Goal: Information Seeking & Learning: Learn about a topic

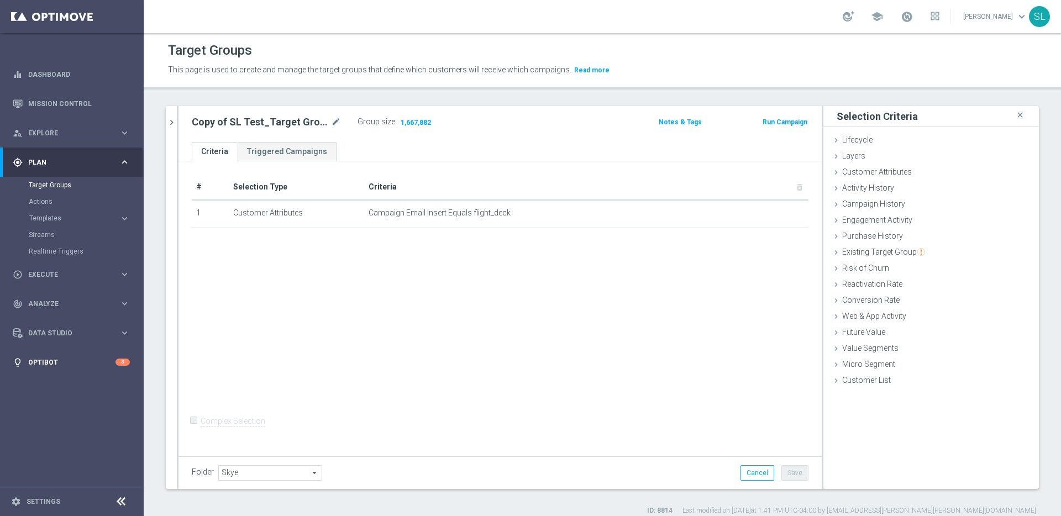
click at [129, 364] on div "lightbulb Optibot 3" at bounding box center [71, 362] width 117 height 29
click at [59, 280] on link "Optibot" at bounding box center [71, 279] width 87 height 29
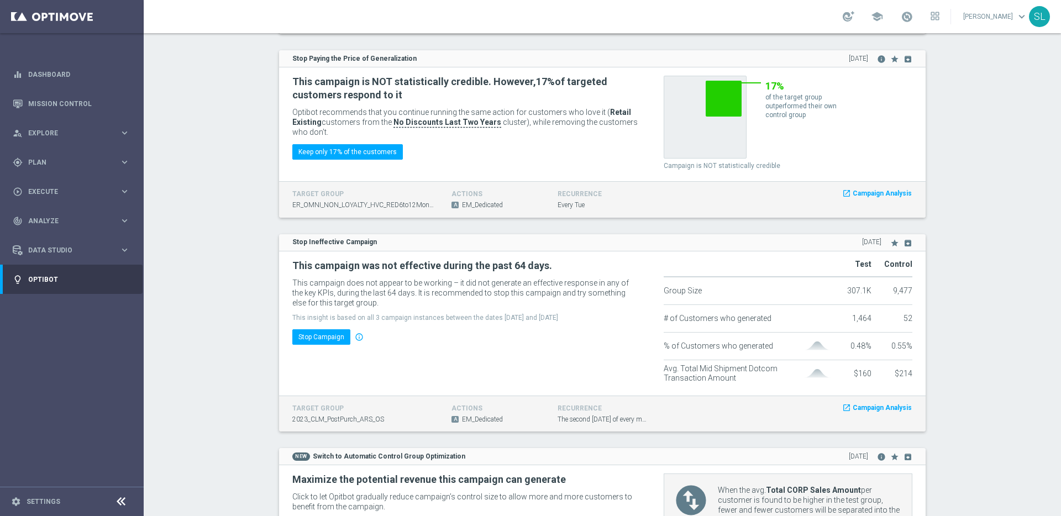
scroll to position [1091, 0]
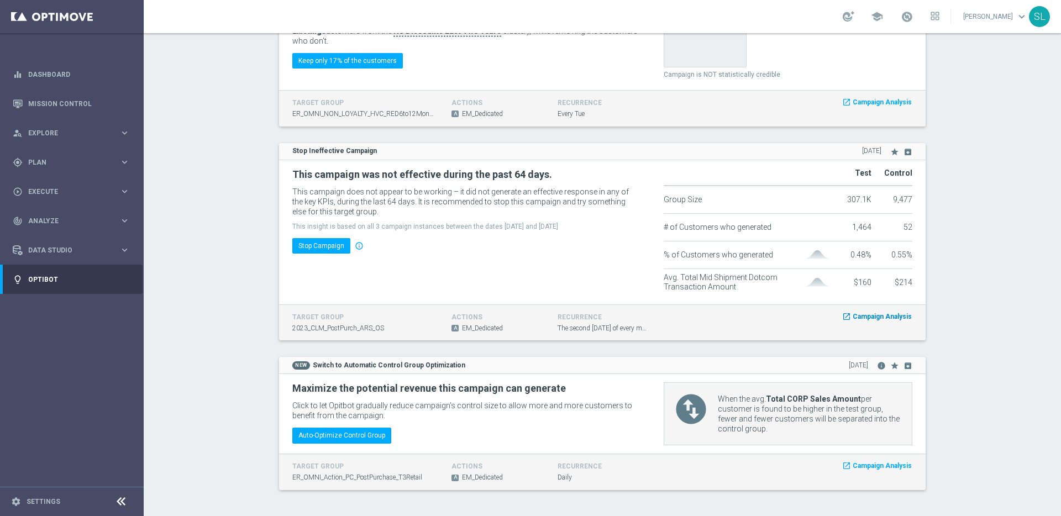
click at [887, 315] on span "Campaign Analysis" at bounding box center [882, 316] width 59 height 9
